Goal: Task Accomplishment & Management: Use online tool/utility

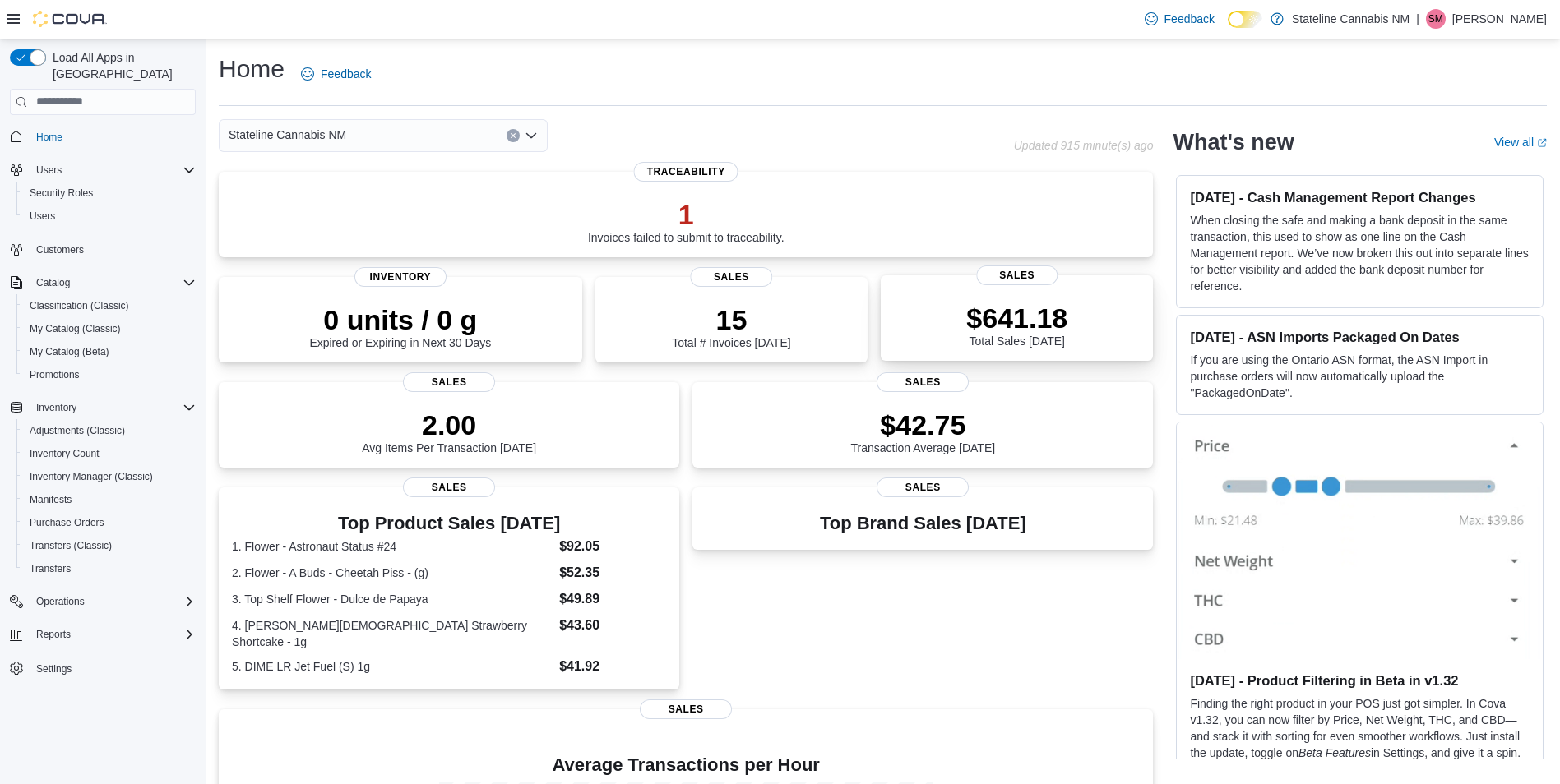
click at [1024, 297] on div "$641.18 Total Sales Today Sales" at bounding box center [1017, 317] width 272 height 85
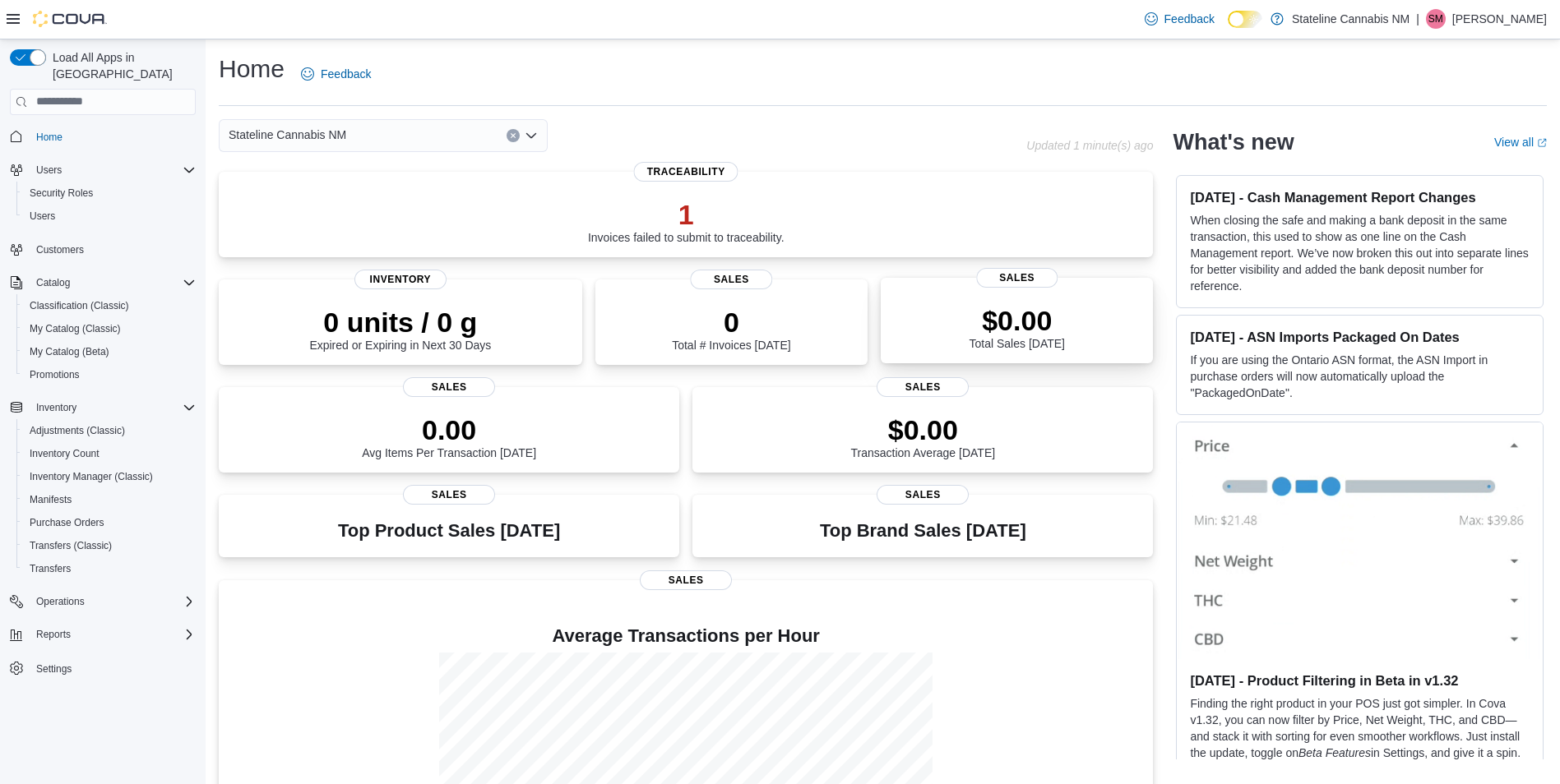
drag, startPoint x: 989, startPoint y: 334, endPoint x: 979, endPoint y: 340, distance: 11.7
click at [987, 334] on p "$0.00" at bounding box center [1017, 320] width 96 height 33
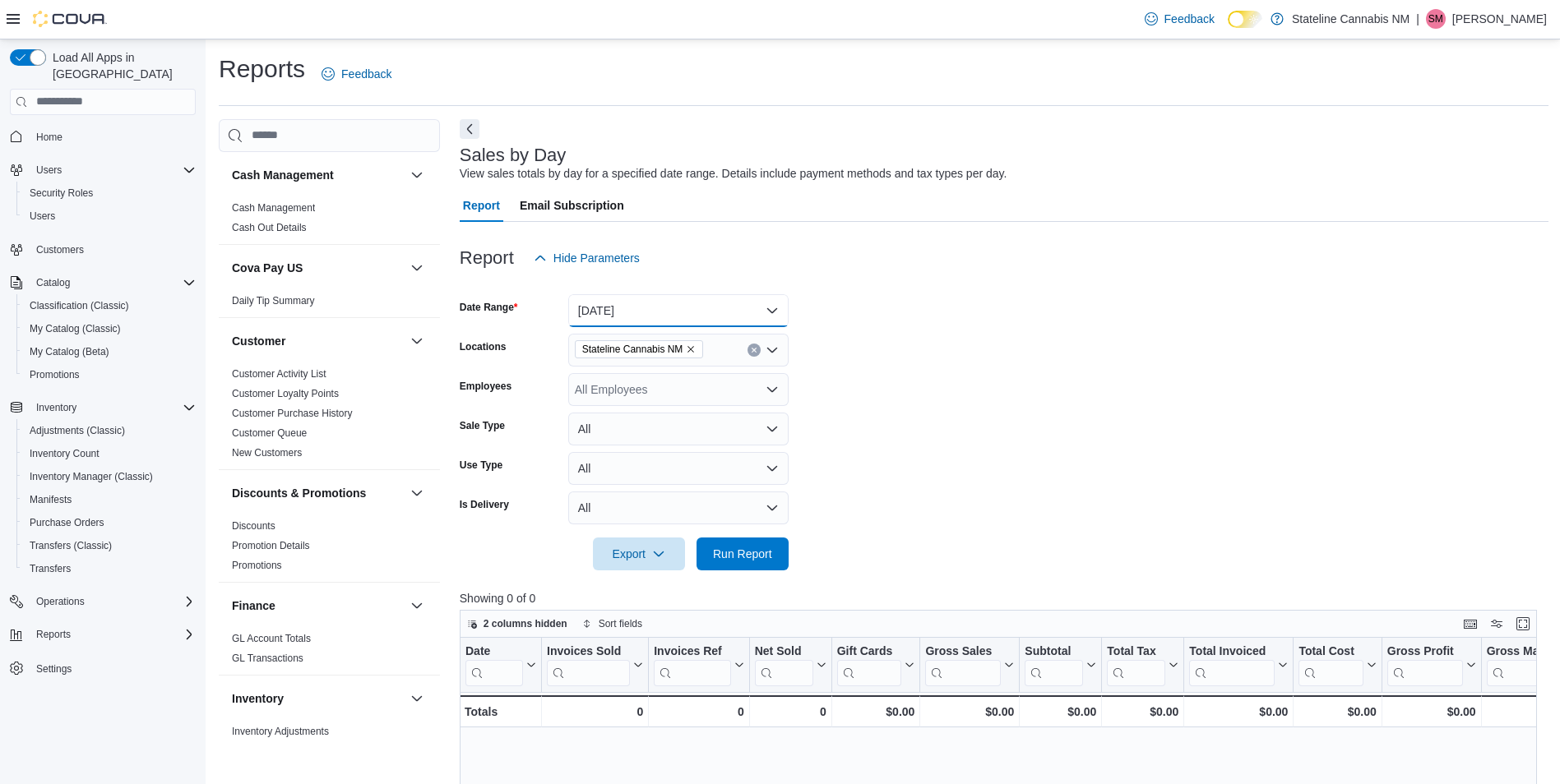
click at [671, 300] on button "[DATE]" at bounding box center [678, 310] width 221 height 33
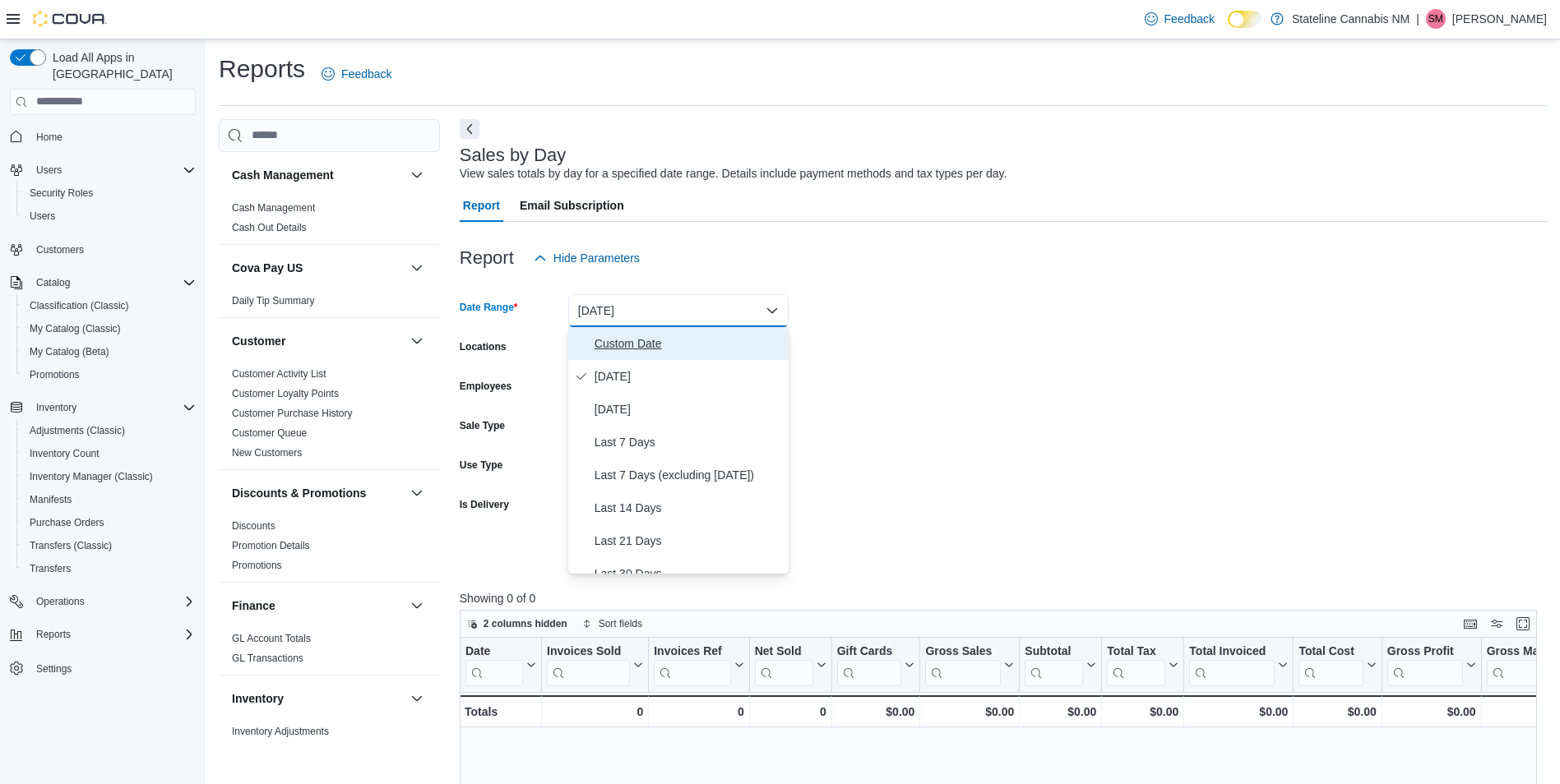
click at [674, 345] on span "Custom Date" at bounding box center [688, 343] width 188 height 20
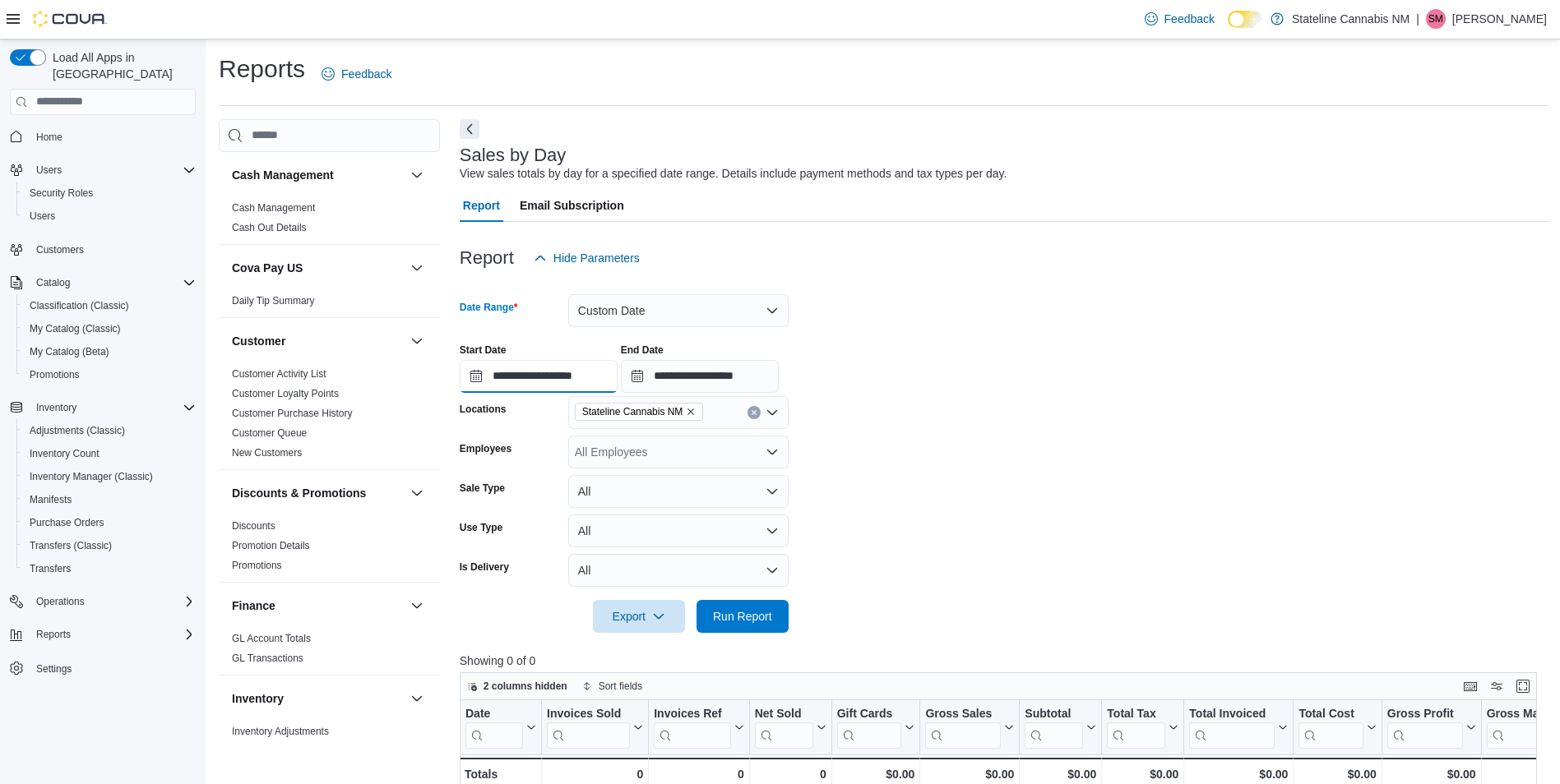
click at [529, 390] on input "**********" at bounding box center [538, 376] width 158 height 33
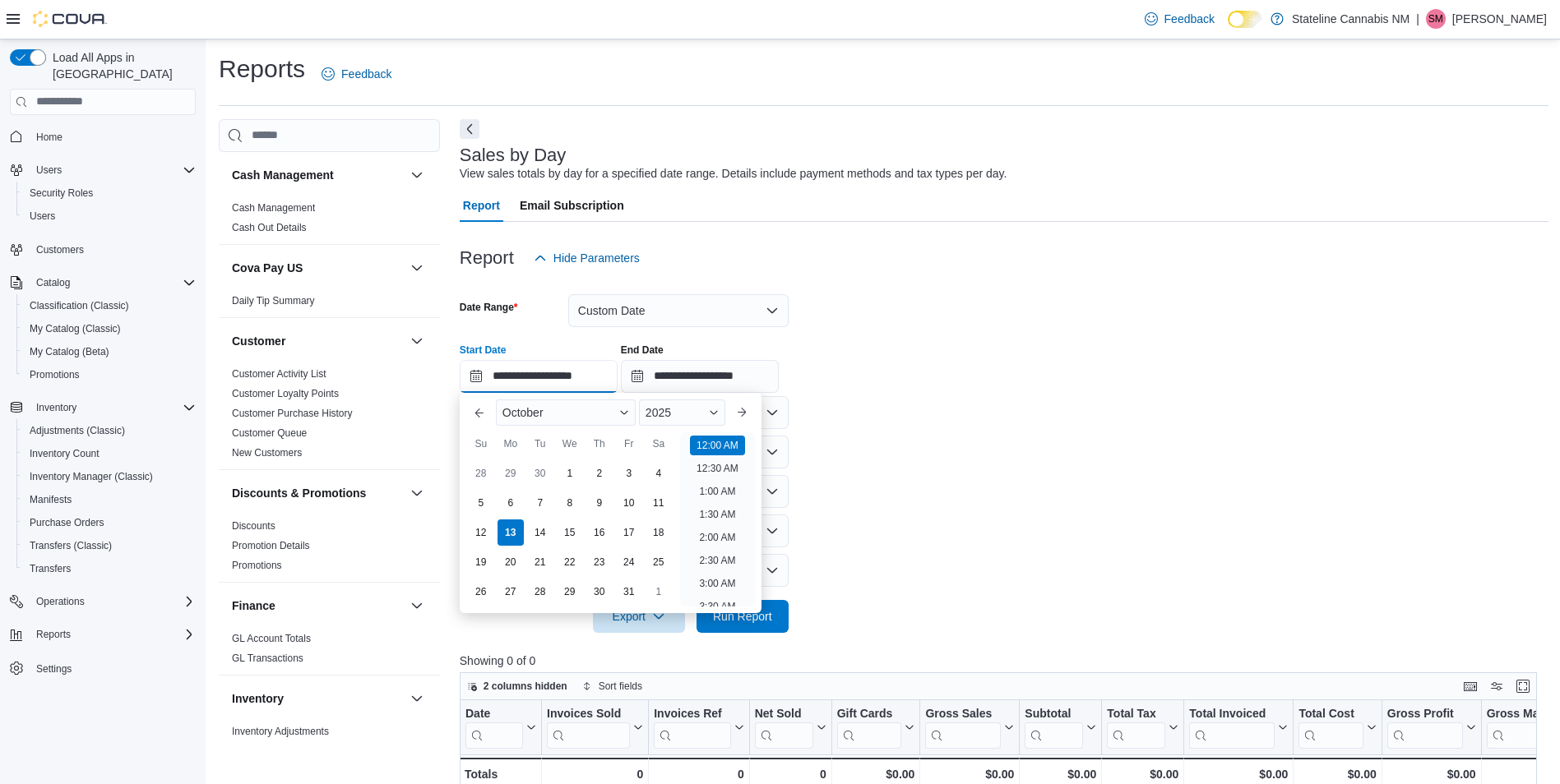
scroll to position [51, 0]
click at [577, 476] on div "1" at bounding box center [569, 472] width 29 height 29
type input "**********"
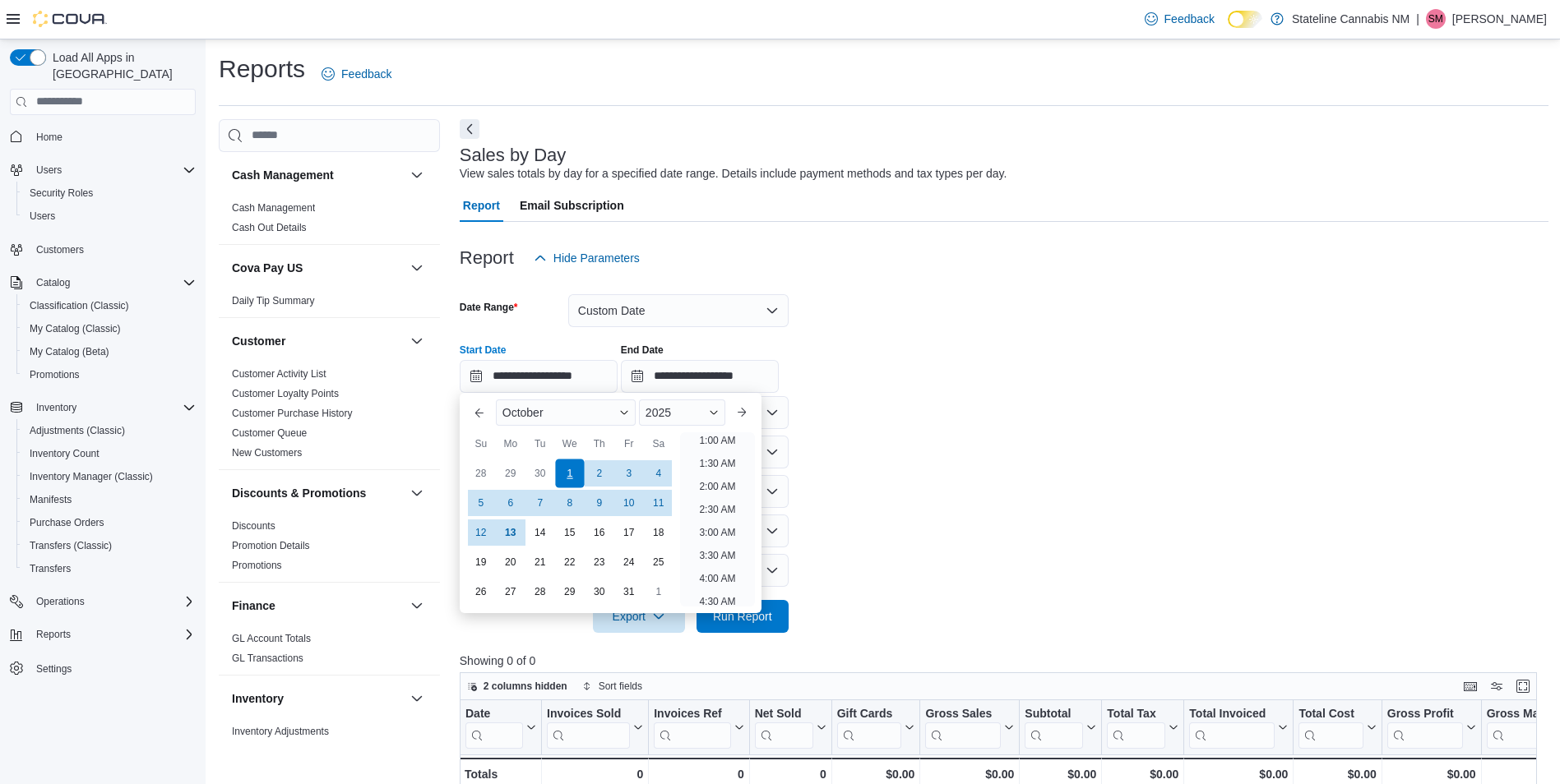
scroll to position [4, 0]
click at [783, 623] on button "Run Report" at bounding box center [742, 615] width 92 height 33
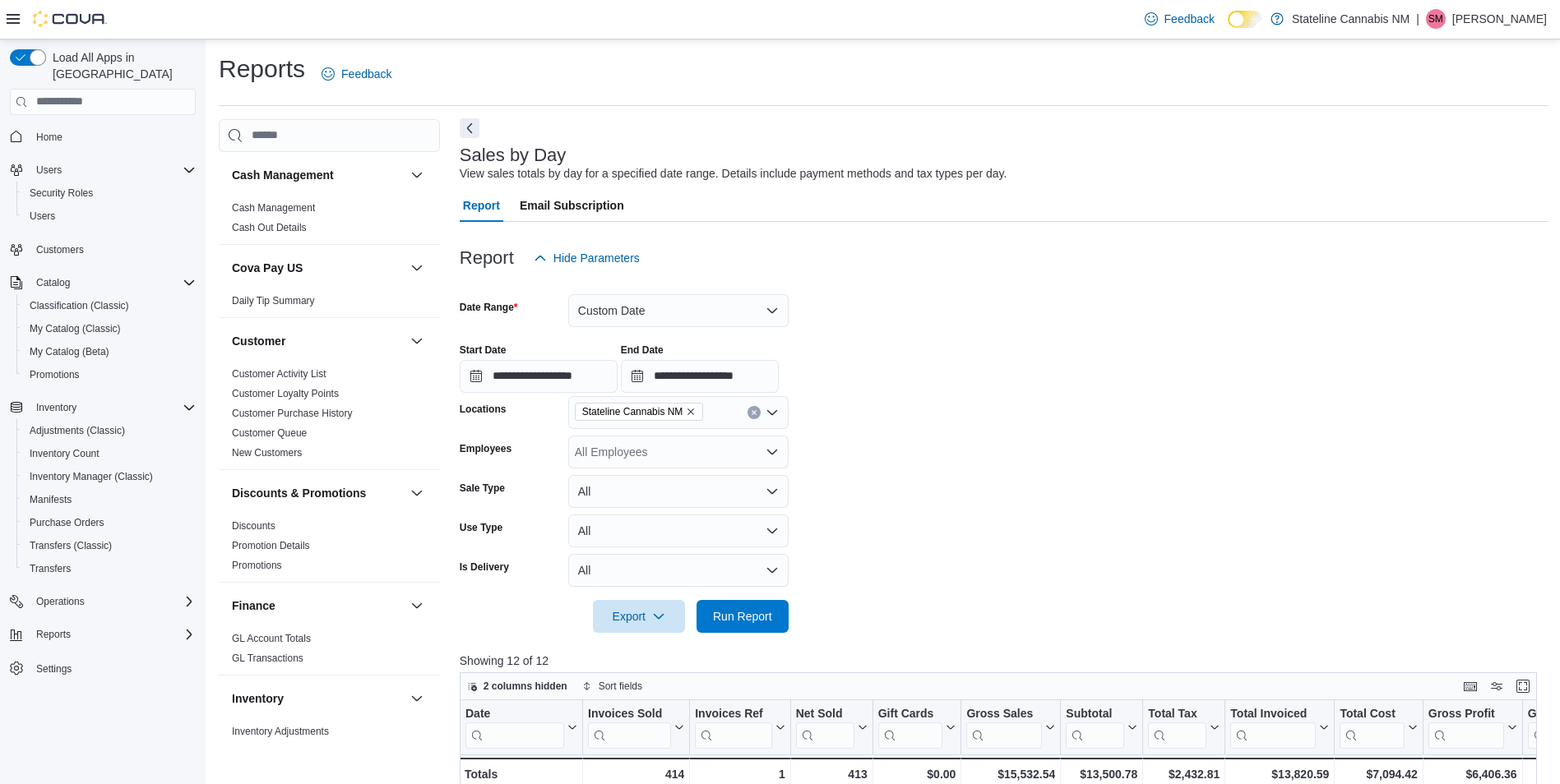
click at [464, 126] on button "Next" at bounding box center [469, 128] width 20 height 20
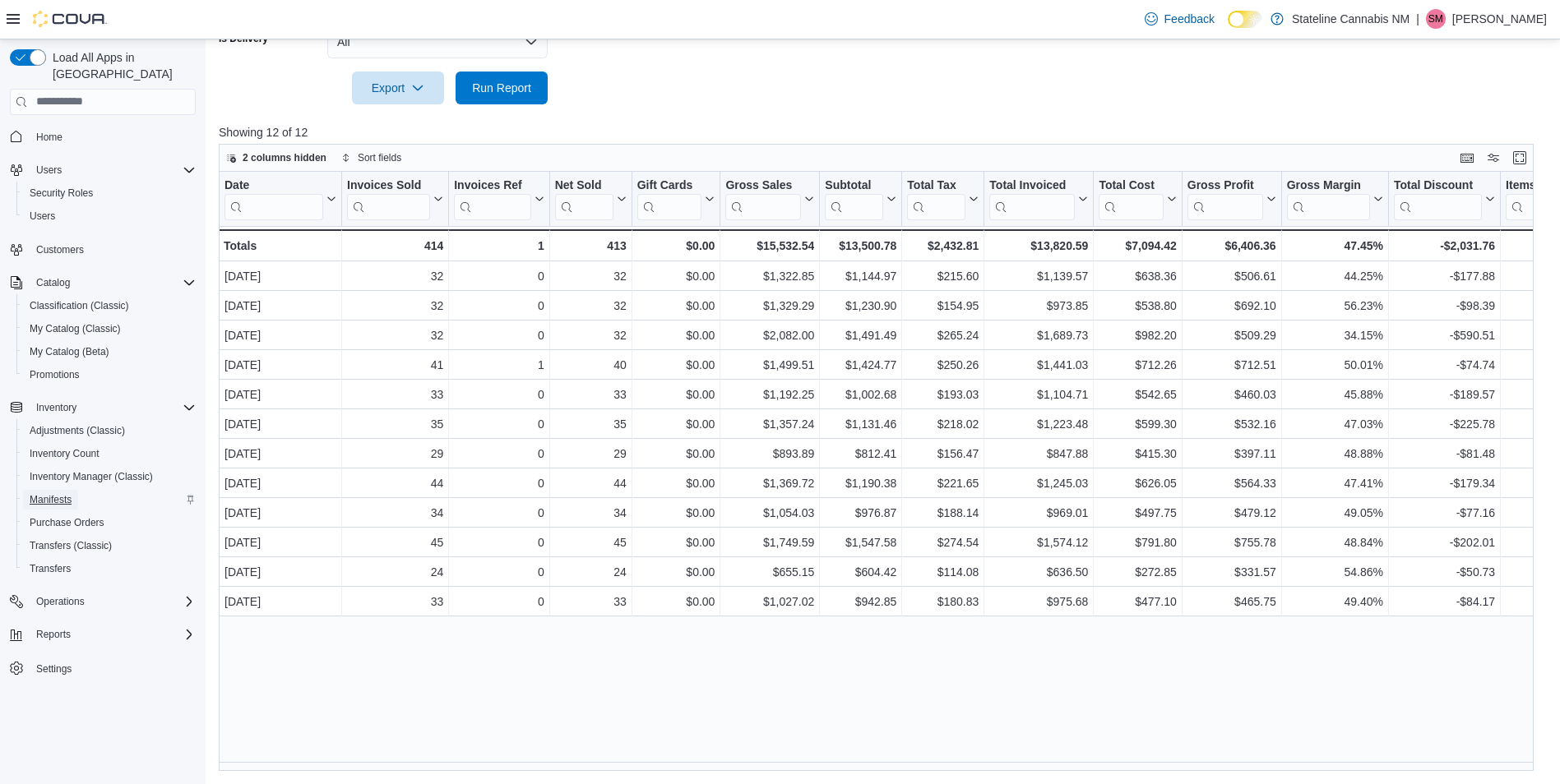
click at [77, 490] on link "Manifests" at bounding box center [51, 500] width 55 height 20
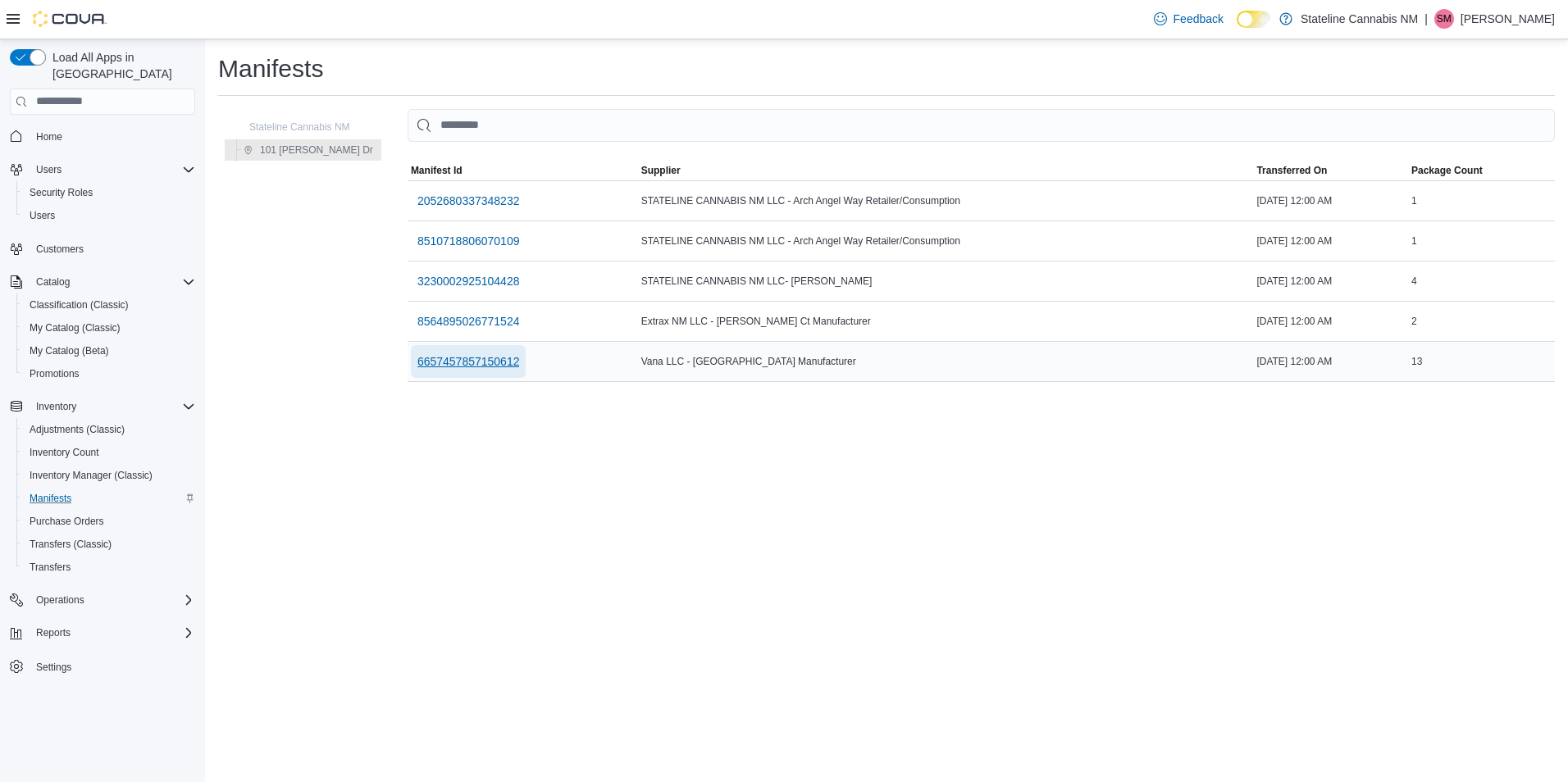
click at [483, 361] on span "6657457857150612" at bounding box center [468, 361] width 102 height 17
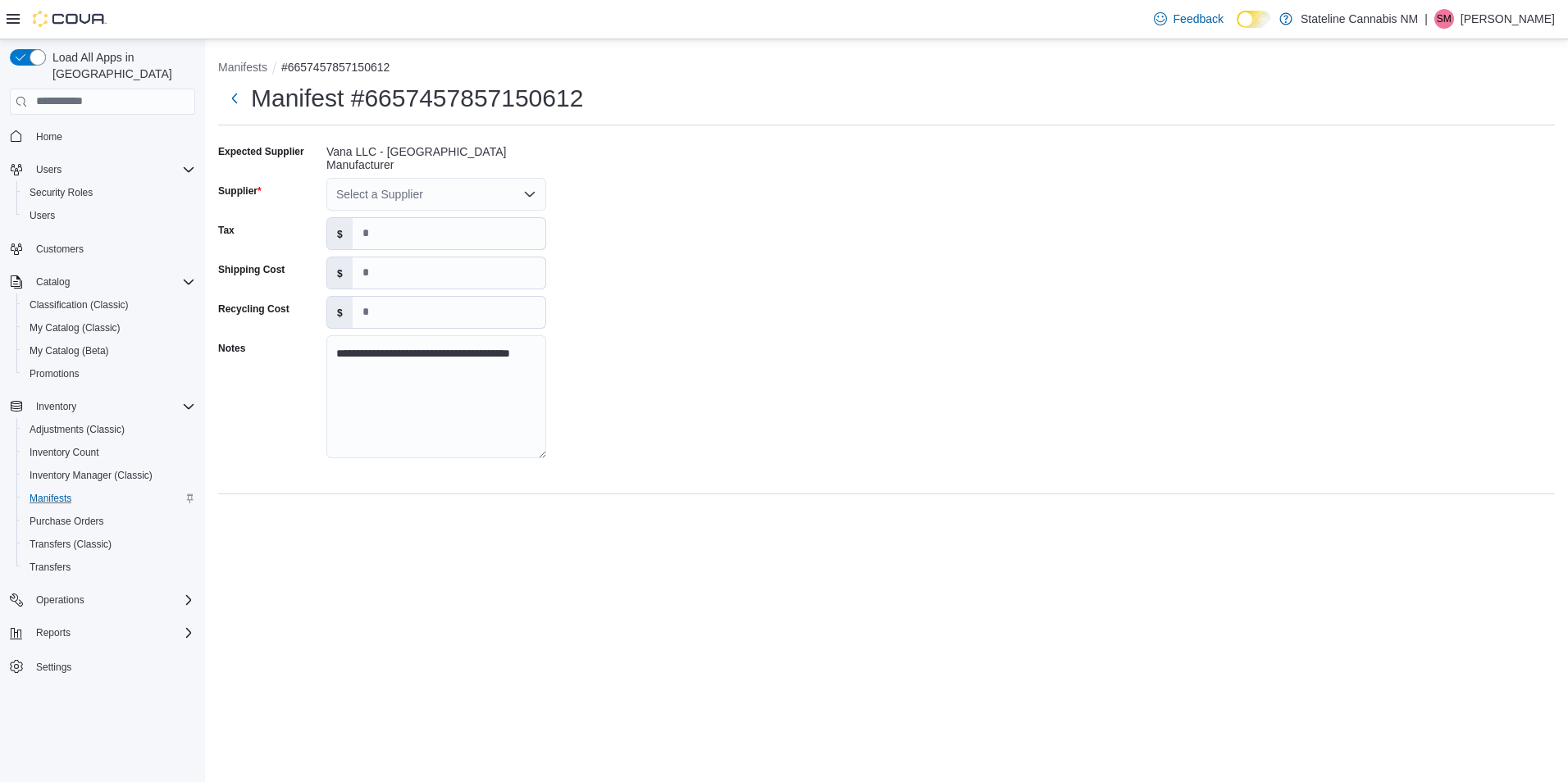
click at [530, 196] on div "Select a Supplier" at bounding box center [436, 194] width 220 height 33
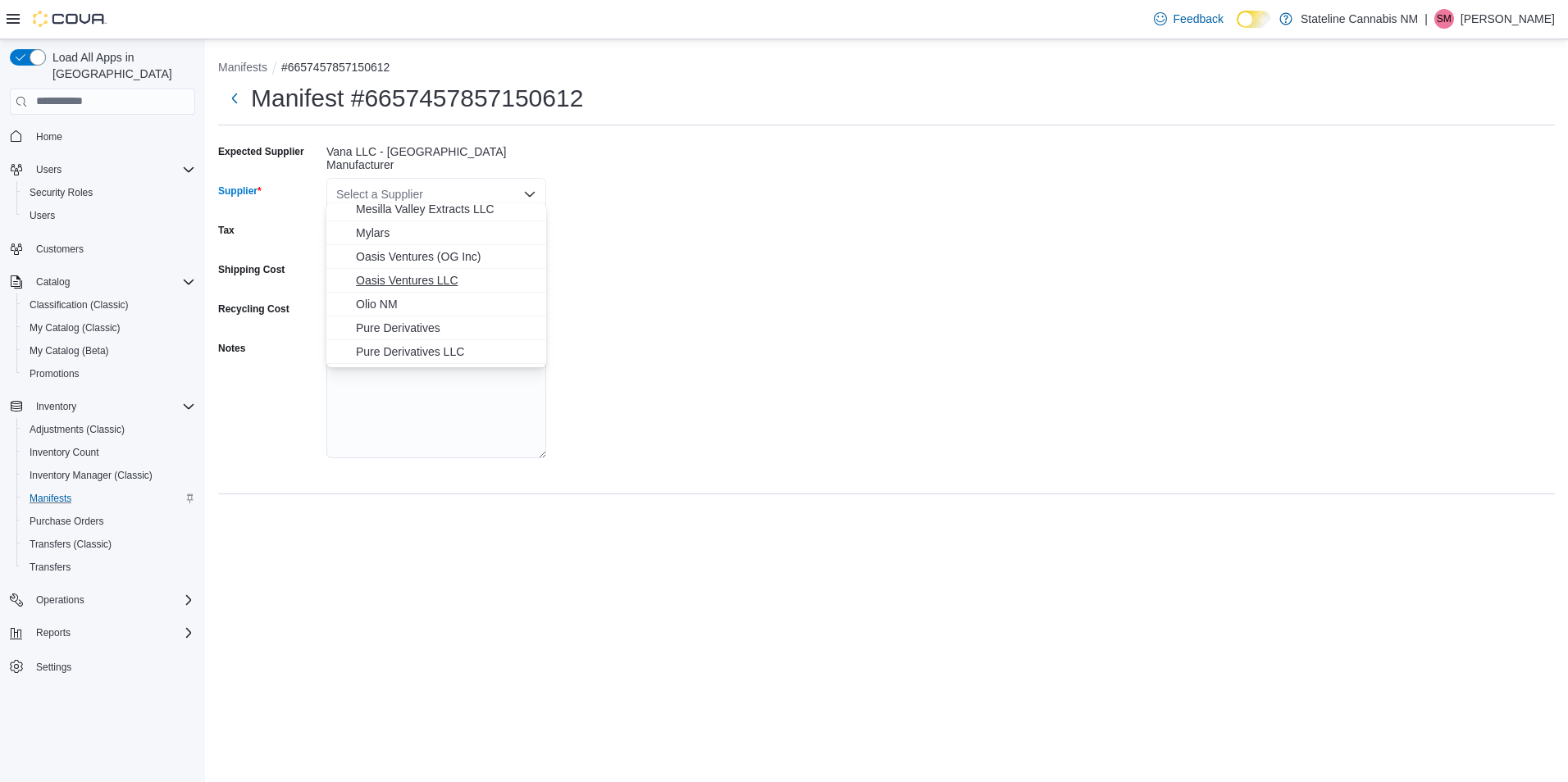
scroll to position [492, 0]
click at [223, 104] on button "Next" at bounding box center [234, 97] width 33 height 33
